Goal: Task Accomplishment & Management: Use online tool/utility

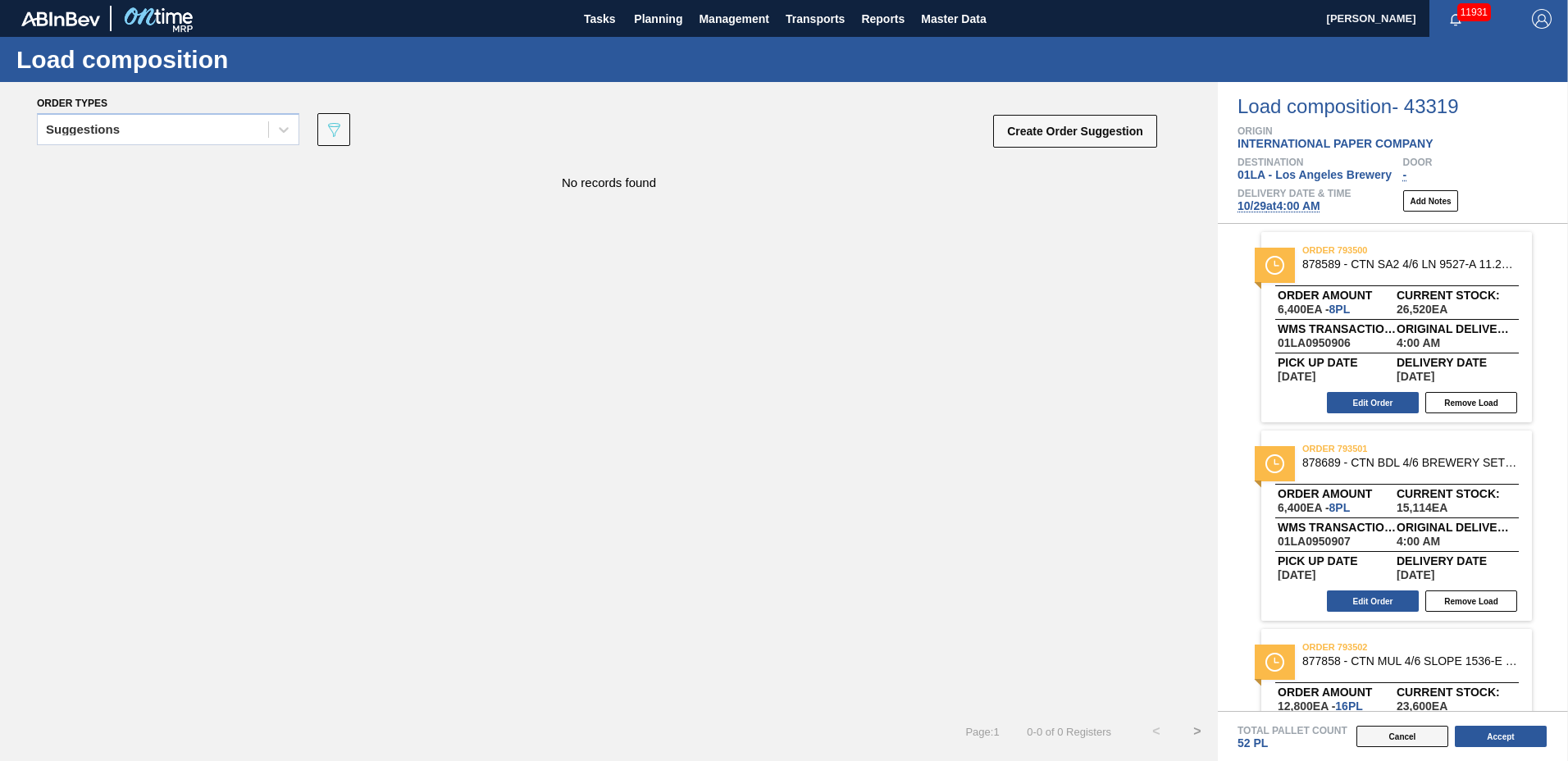
click at [1423, 735] on button "Cancel" at bounding box center [1402, 736] width 91 height 22
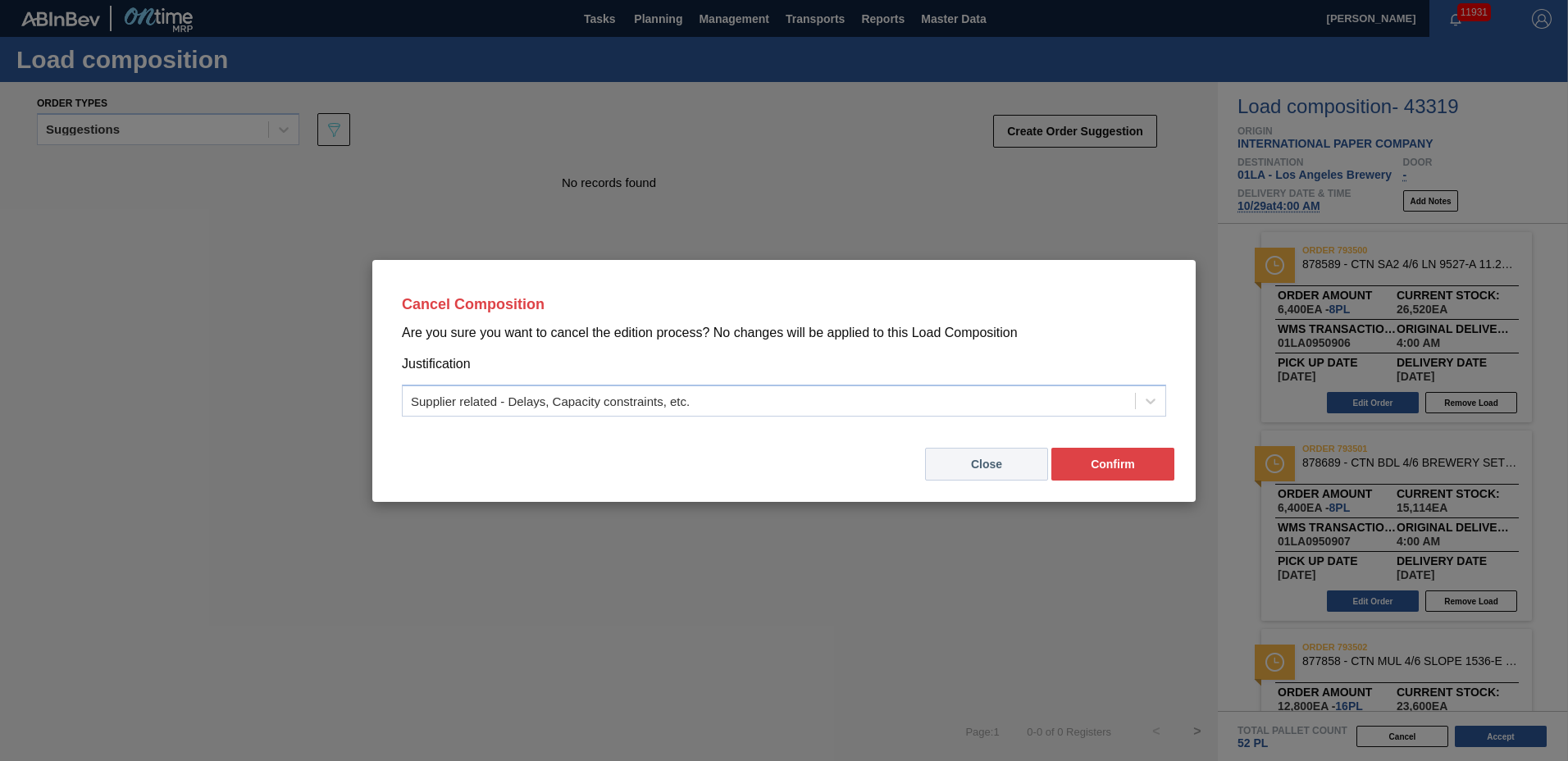
click at [993, 458] on button "Close" at bounding box center [986, 463] width 123 height 33
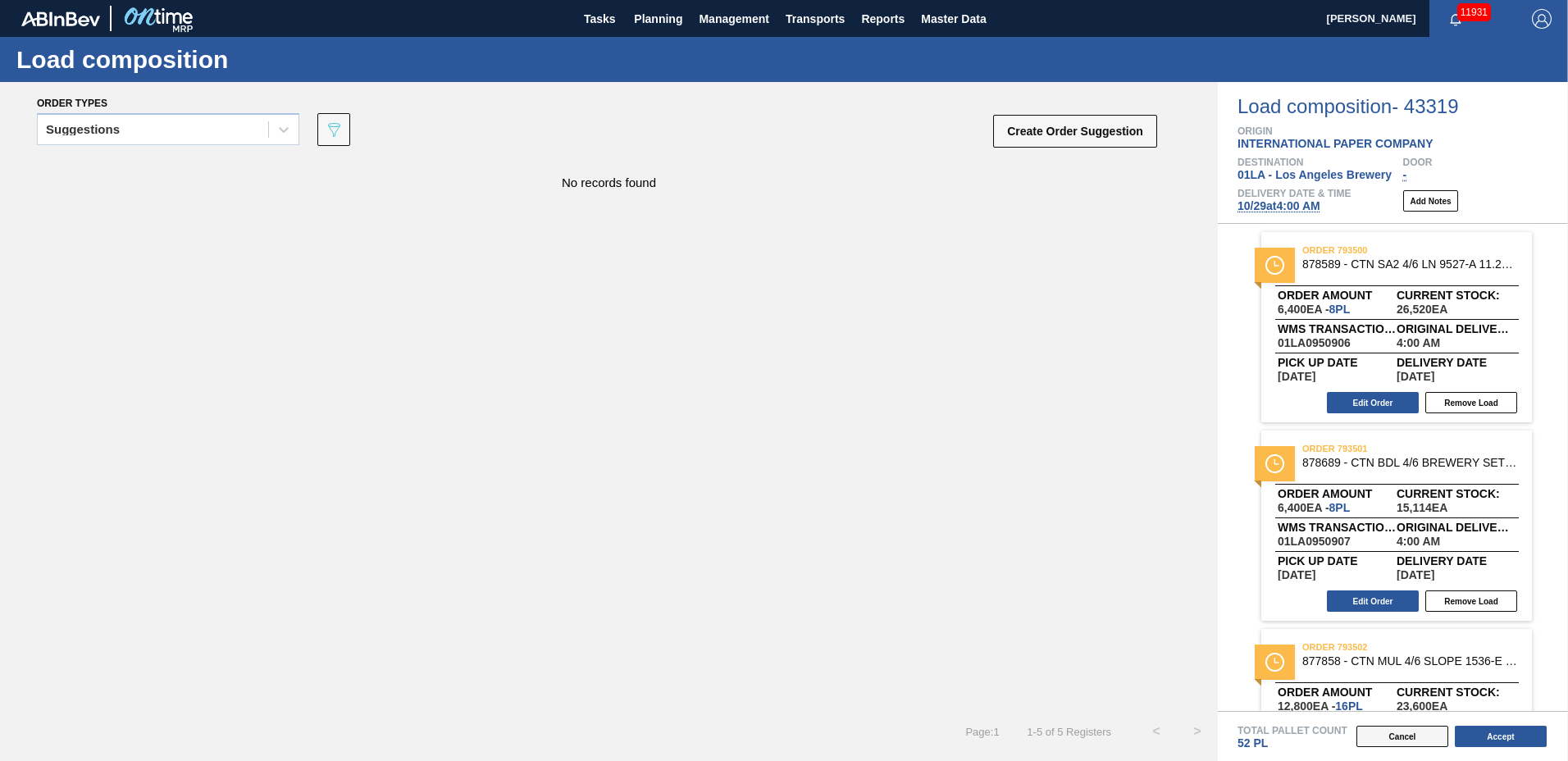
click at [1406, 739] on button "Cancel" at bounding box center [1402, 736] width 91 height 22
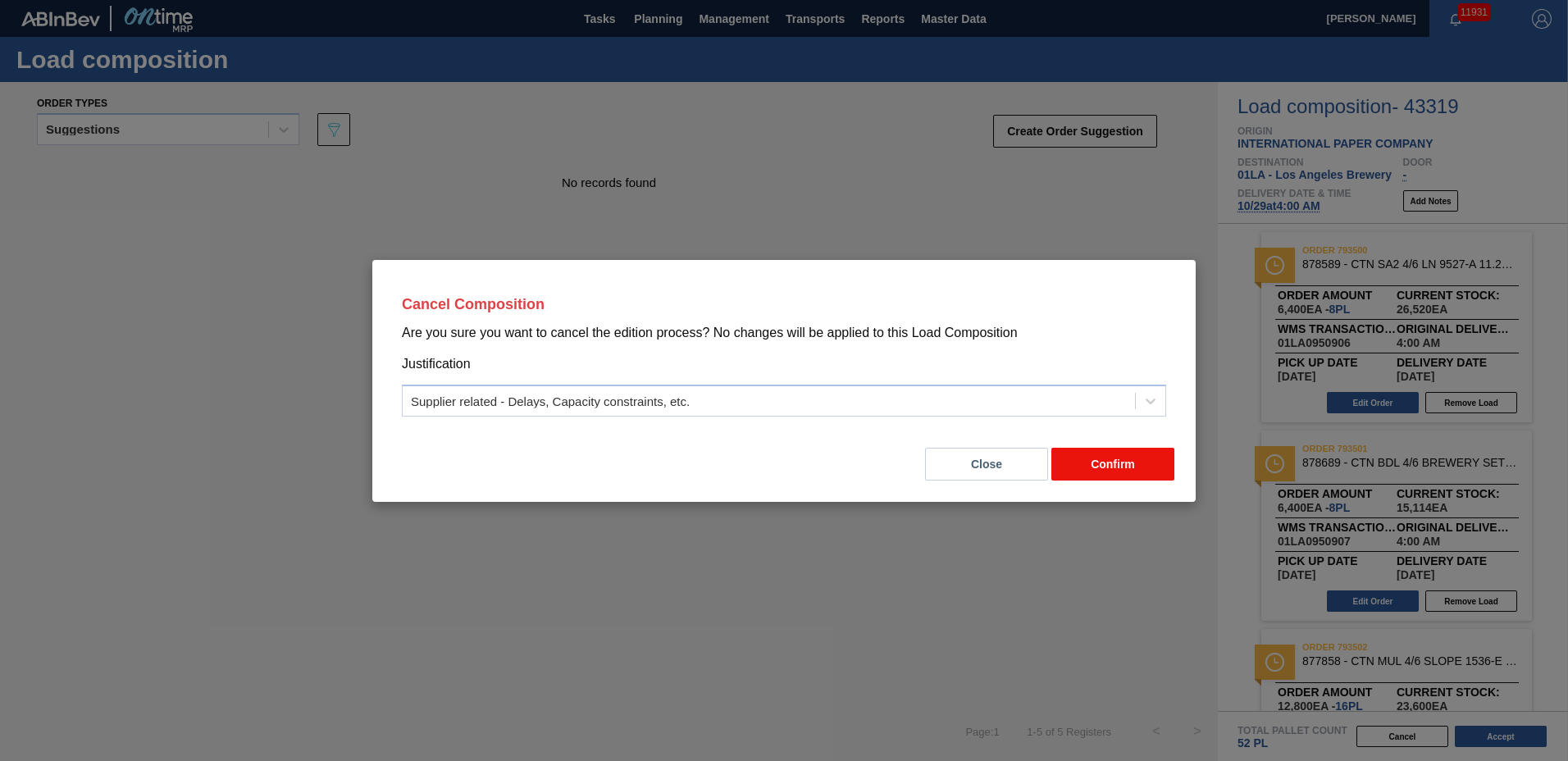
click at [1087, 465] on button "Confirm" at bounding box center [1112, 463] width 123 height 33
